Goal: Transaction & Acquisition: Purchase product/service

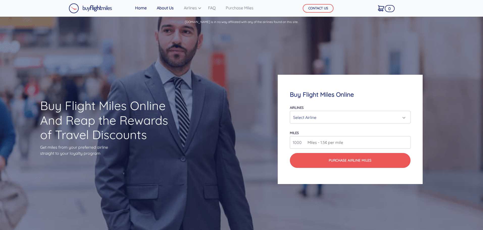
click at [163, 9] on link "About Us" at bounding box center [165, 8] width 21 height 10
click at [392, 117] on div "Select Airline" at bounding box center [348, 118] width 111 height 10
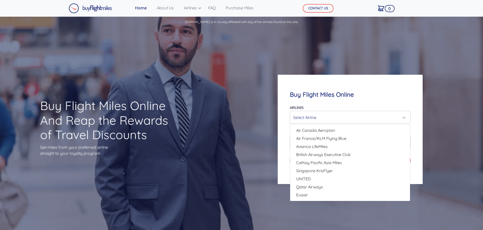
click at [392, 117] on div "Select Airline" at bounding box center [348, 118] width 111 height 10
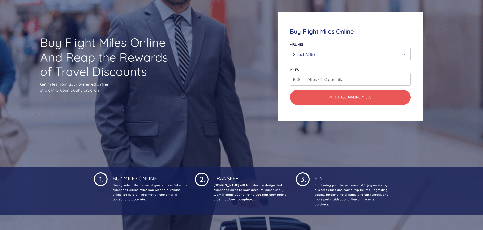
scroll to position [62, 0]
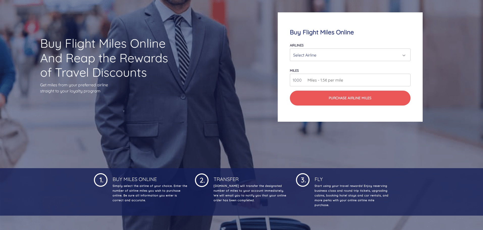
drag, startPoint x: 52, startPoint y: 44, endPoint x: 160, endPoint y: 71, distance: 111.2
click at [160, 71] on h1 "Buy Flight Miles Online And Reap the Rewards of Travel Discounts" at bounding box center [108, 58] width 137 height 44
click at [220, 110] on div "Buy Flight Miles Online And Reap the Rewards of Travel Discounts Get miles from…" at bounding box center [241, 67] width 483 height 202
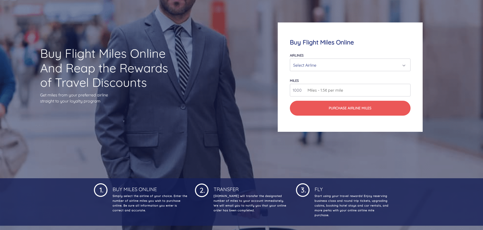
scroll to position [0, 0]
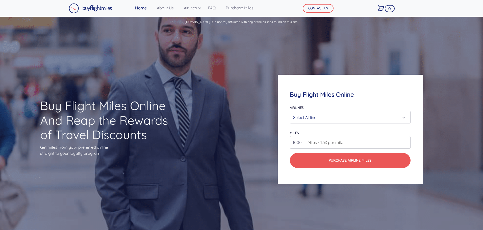
click at [324, 96] on h4 "Buy Flight Miles Online" at bounding box center [350, 94] width 120 height 7
click at [162, 10] on link "About Us" at bounding box center [165, 8] width 21 height 10
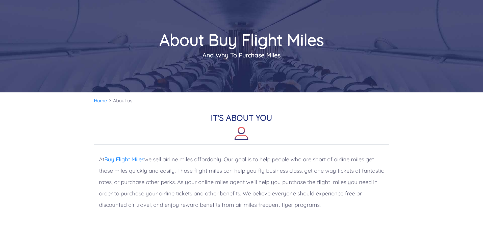
scroll to position [17, 0]
